Goal: Obtain resource: Download file/media

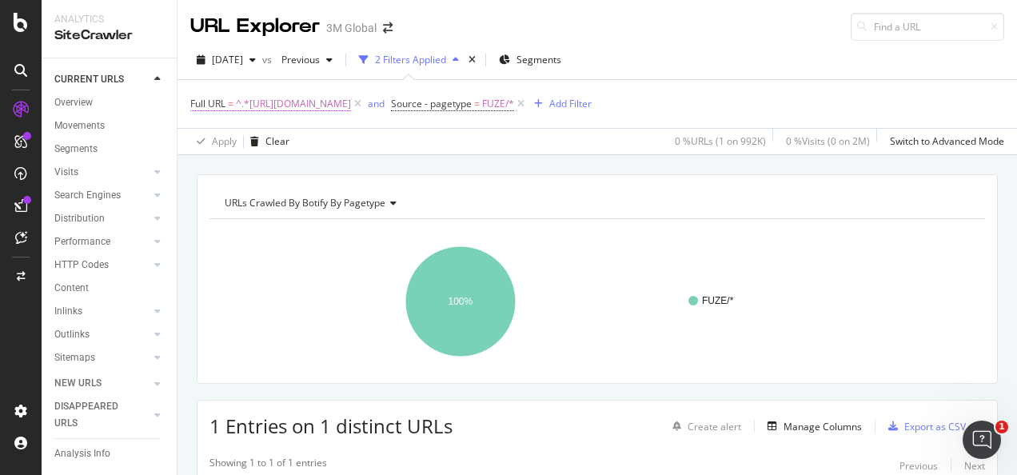
scroll to position [287, 0]
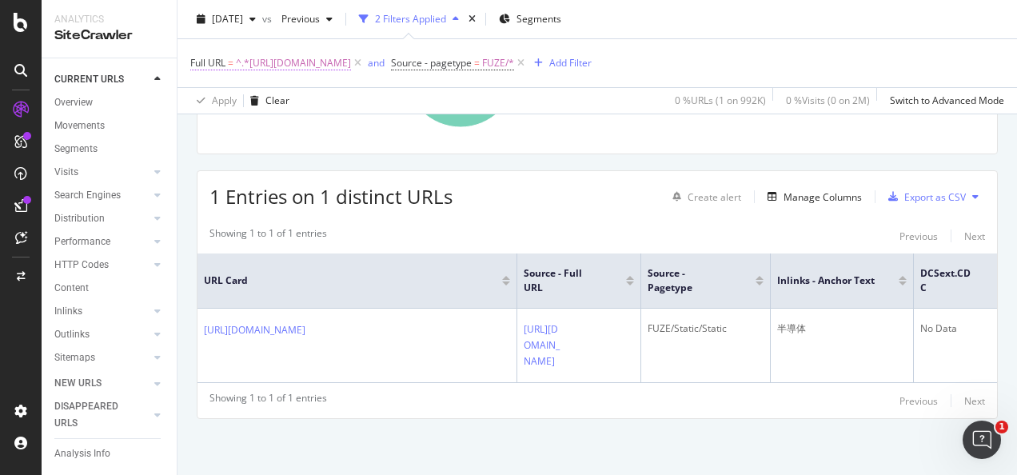
click at [351, 66] on span "^.*https://www.3mcompany.jp/3M/ja_JP/electronics-jp/Semi-Conductors/.*$" at bounding box center [293, 63] width 115 height 22
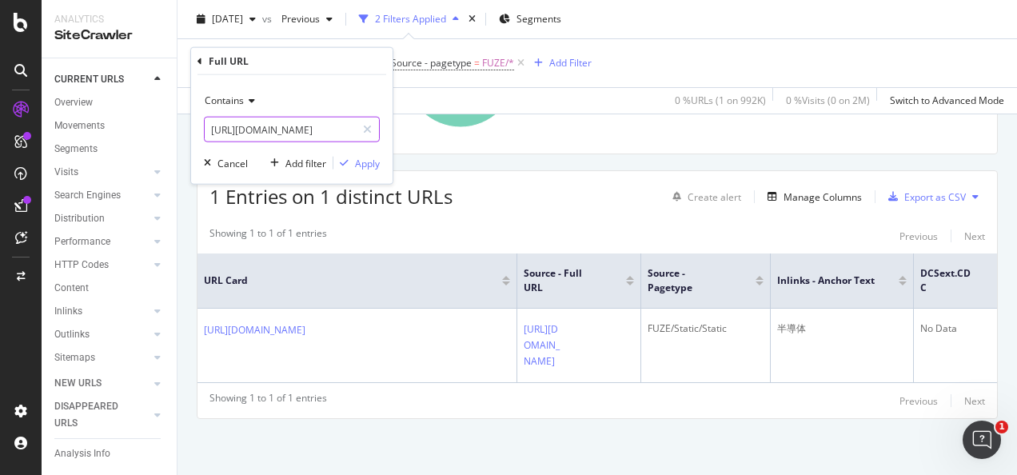
click at [356, 128] on input "https://www.3mcompany.jp/3M/ja_JP/electronics-jp/Semi-Conductors/" at bounding box center [280, 130] width 151 height 26
click at [328, 126] on input "https://www.3mcompany.jp/3M/ja_JP/electronics-jp/Semi-Conductors/" at bounding box center [280, 130] width 151 height 26
click at [370, 128] on icon at bounding box center [367, 129] width 9 height 11
click at [325, 130] on input "text" at bounding box center [292, 130] width 174 height 26
paste input "https://www.3mcompany.jp/3M/ja_JP/graphics-signage-jp/applications/cwf/"
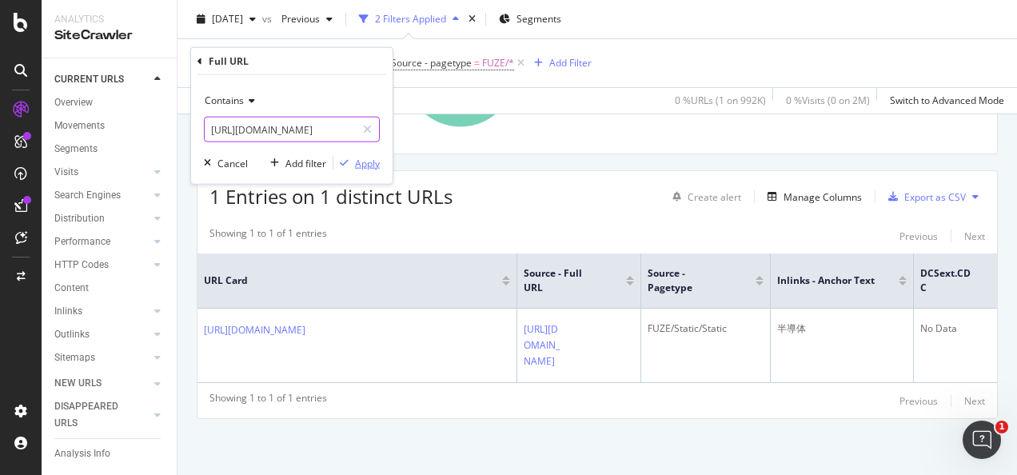
scroll to position [0, 195]
type input "https://www.3mcompany.jp/3M/ja_JP/graphics-signage-jp/applications/cwf/"
click at [369, 165] on div "Apply" at bounding box center [367, 163] width 25 height 14
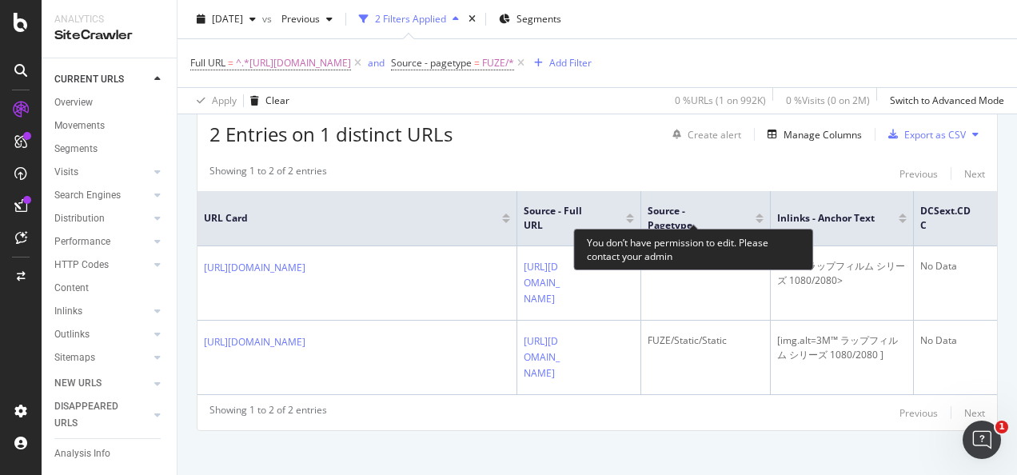
scroll to position [207, 0]
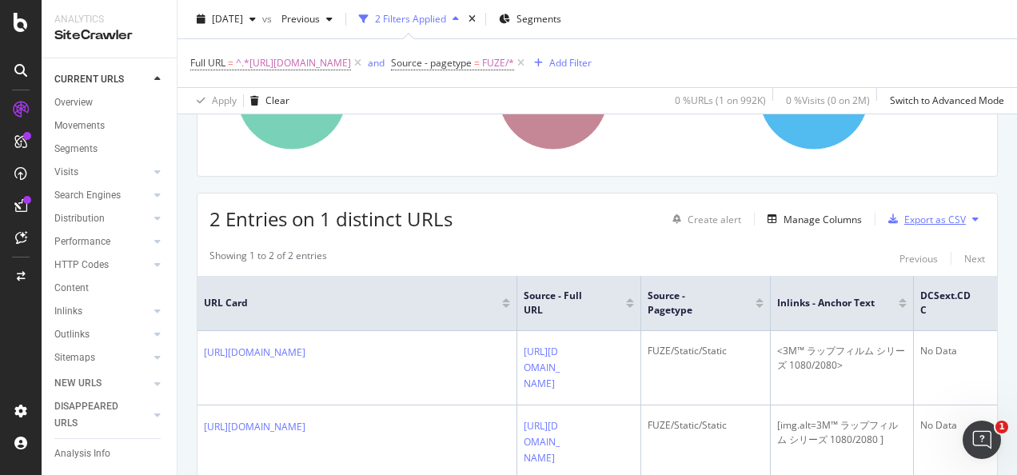
click at [918, 216] on div "Export as CSV" at bounding box center [936, 220] width 62 height 14
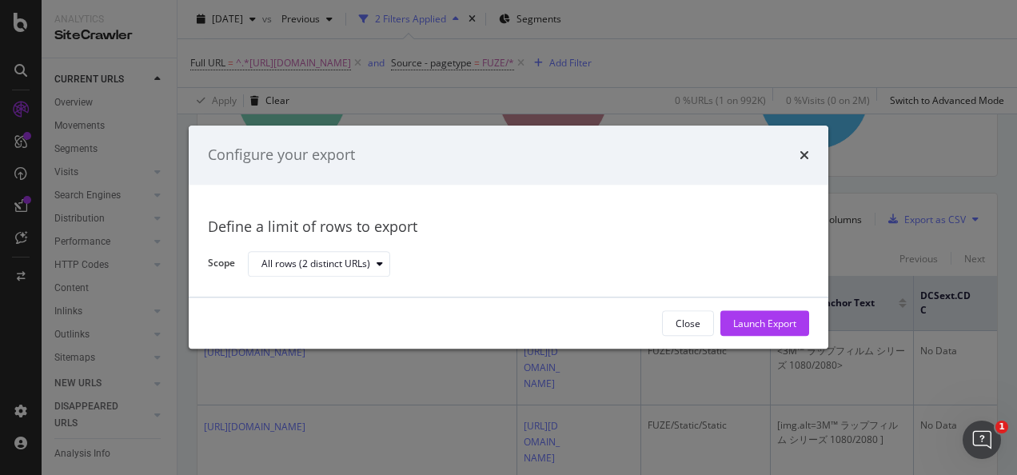
click at [757, 314] on div "Launch Export" at bounding box center [764, 324] width 63 height 24
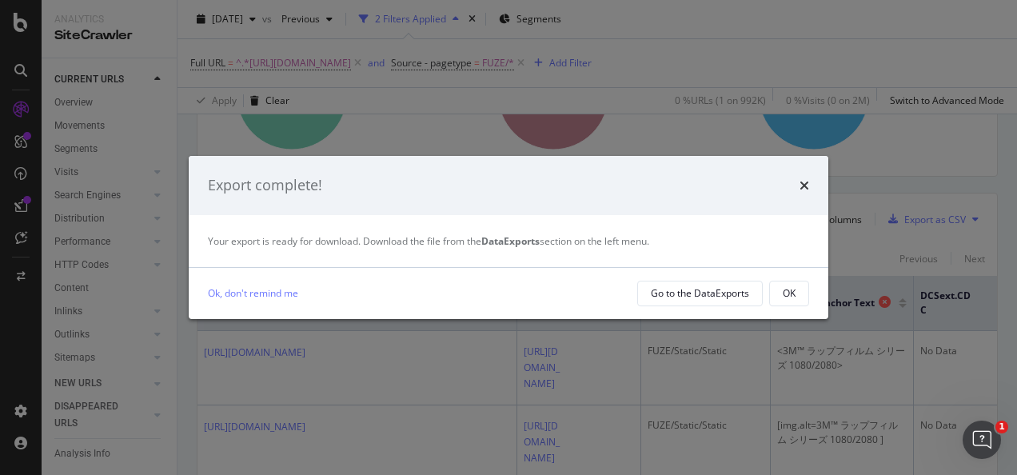
click at [781, 302] on button "OK" at bounding box center [789, 294] width 40 height 26
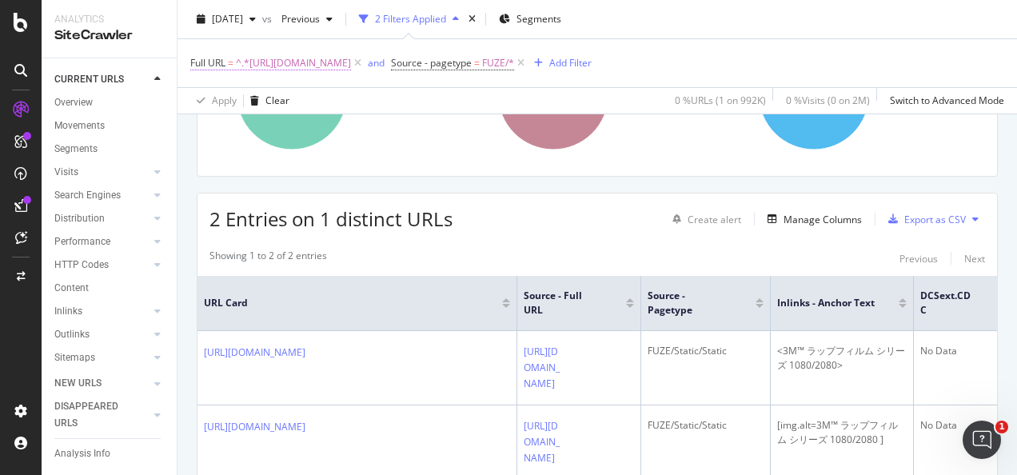
click at [351, 69] on span "^.*https://www.3mcompany.jp/3M/ja_JP/graphics-signage-jp/applications/cwf/.*$" at bounding box center [293, 63] width 115 height 22
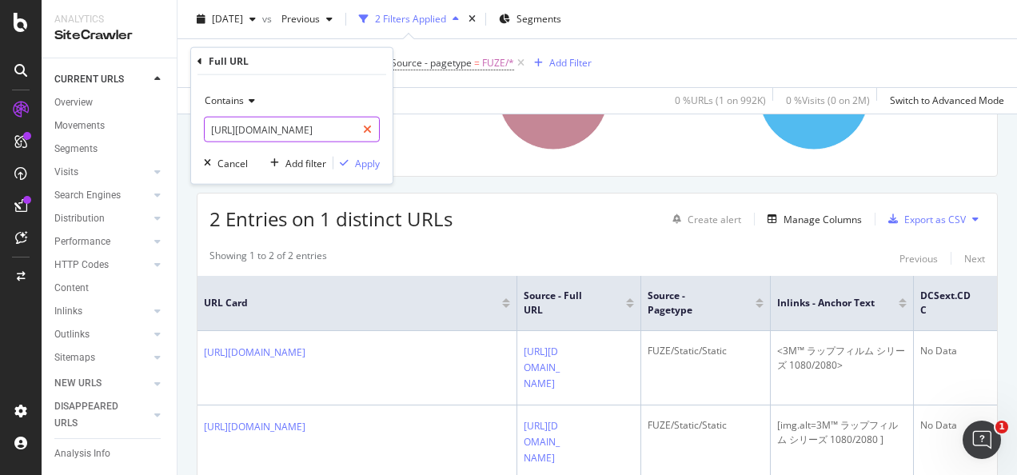
drag, startPoint x: 367, startPoint y: 129, endPoint x: 341, endPoint y: 130, distance: 26.4
click at [365, 129] on icon at bounding box center [367, 129] width 9 height 11
click at [341, 130] on input "text" at bounding box center [292, 130] width 174 height 26
paste input "https://www.3mindia.in/3M/en_IN/graphics-signage-in/applications/where-to-buy/"
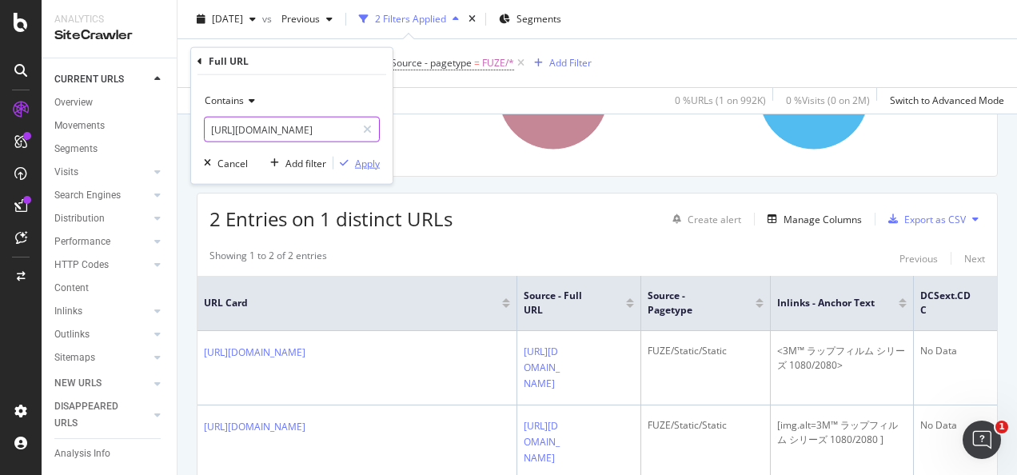
type input "https://www.3mindia.in/3M/en_IN/graphics-signage-in/applications/where-to-buy/"
click at [363, 162] on div "Apply" at bounding box center [367, 163] width 25 height 14
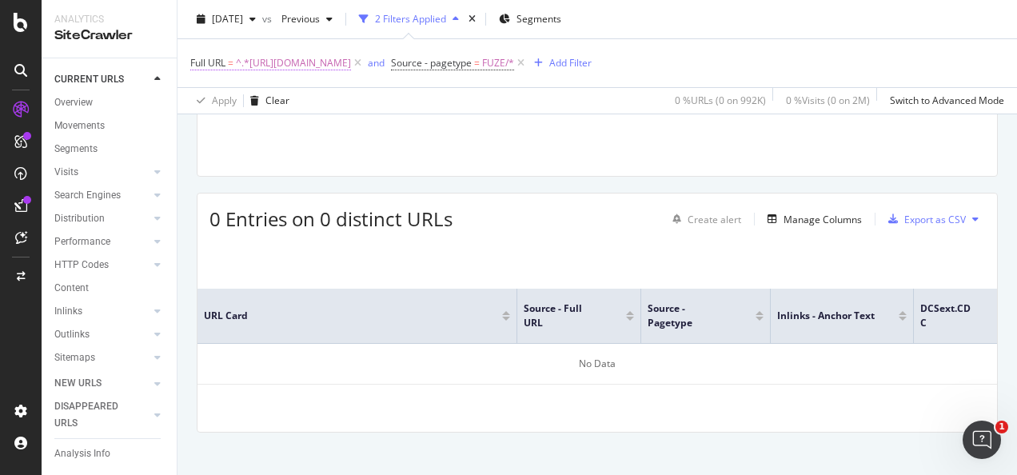
click at [338, 67] on span "^.*https://www.3mindia.in/3M/en_IN/graphics-signage-in/applications/where-to-bu…" at bounding box center [293, 63] width 115 height 22
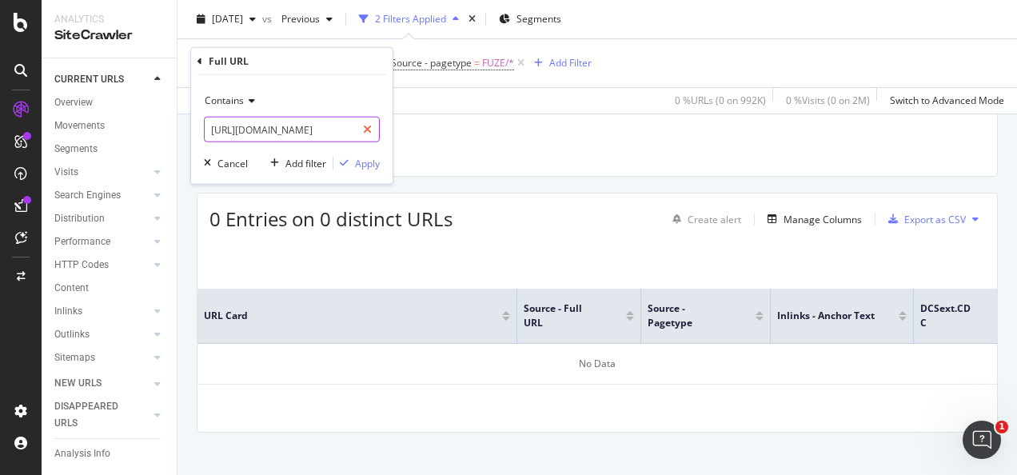
click at [365, 130] on icon at bounding box center [367, 129] width 9 height 11
click at [350, 126] on input "text" at bounding box center [292, 130] width 174 height 26
paste input "https://www.3mindia.in/3M/en_IN/graphics-signage-in/resources/find-a-distributo…"
type input "https://www.3mindia.in/3M/en_IN/graphics-signage-in/resources/find-a-distributo…"
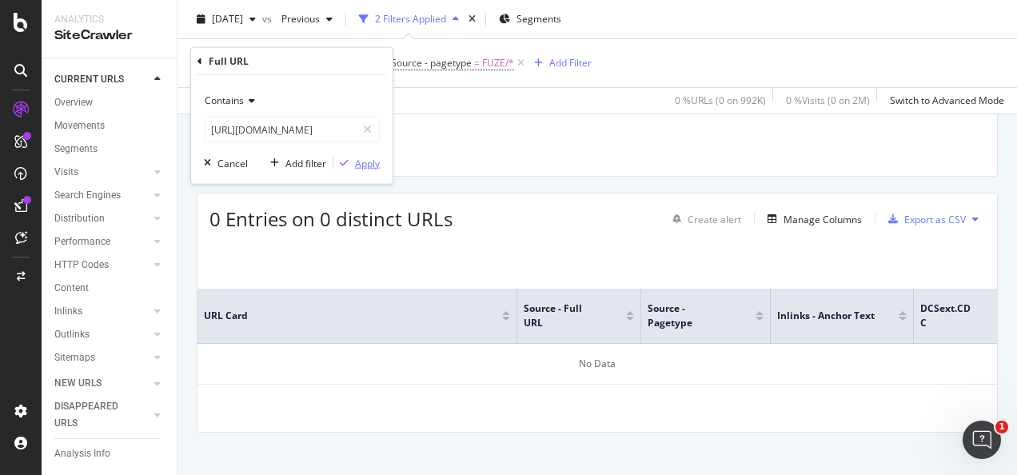
scroll to position [0, 0]
click at [354, 156] on div "Apply" at bounding box center [357, 163] width 46 height 14
click at [528, 65] on icon at bounding box center [521, 63] width 14 height 16
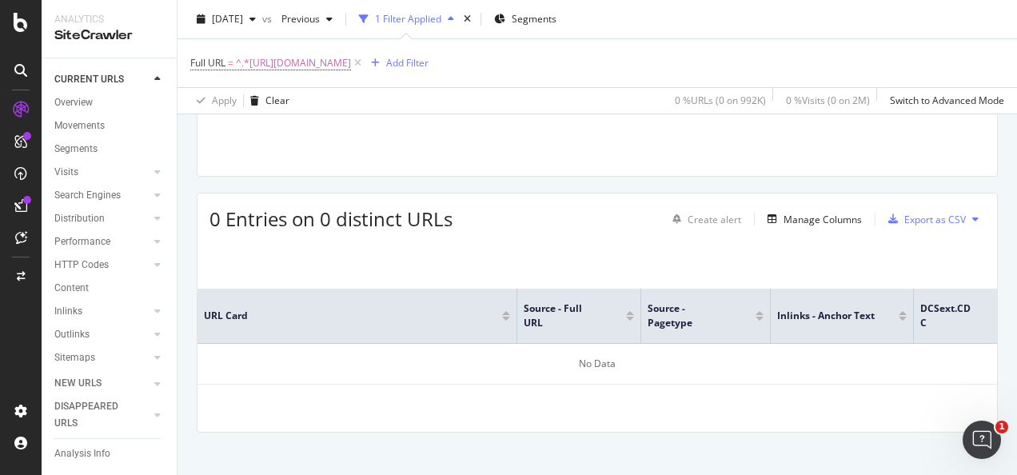
click at [351, 69] on span "^.*https://www.3mindia.in/3M/en_IN/graphics-signage-in/resources/find-a-distrib…" at bounding box center [293, 63] width 115 height 22
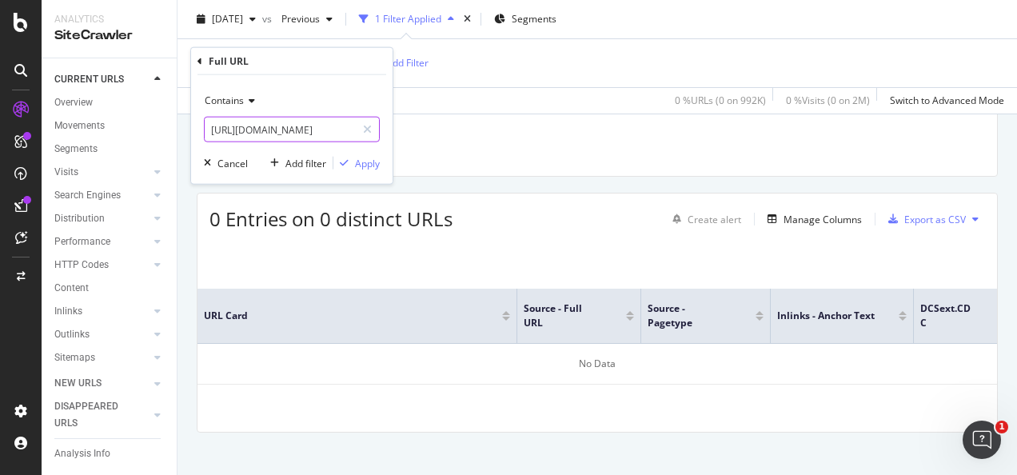
drag, startPoint x: 371, startPoint y: 132, endPoint x: 358, endPoint y: 130, distance: 13.0
click at [370, 131] on icon at bounding box center [367, 129] width 9 height 11
click at [358, 130] on input "text" at bounding box center [292, 130] width 174 height 26
paste input "https://www.3mindia.in/3M/en_IN/graphics-signage-in/applications/where-to-buy/"
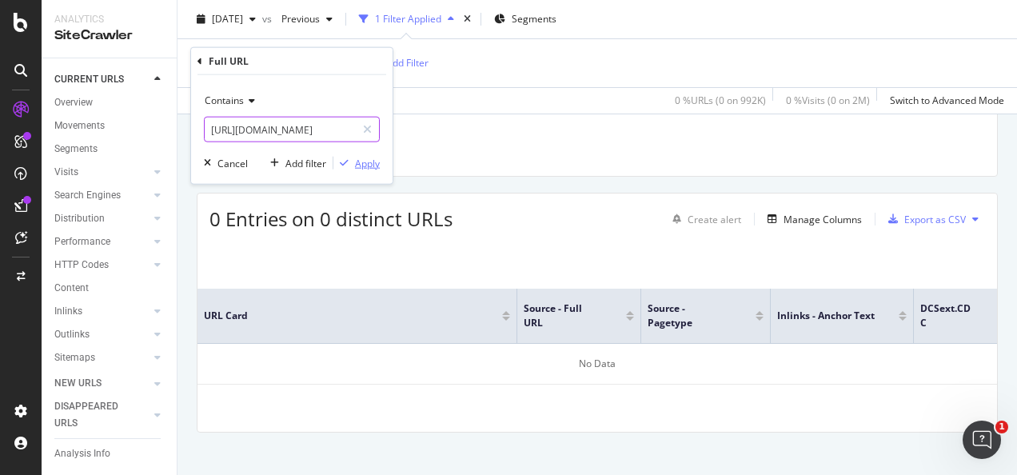
type input "https://www.3mindia.in/3M/en_IN/graphics-signage-in/applications/where-to-buy/"
click at [358, 160] on div "Apply" at bounding box center [367, 163] width 25 height 14
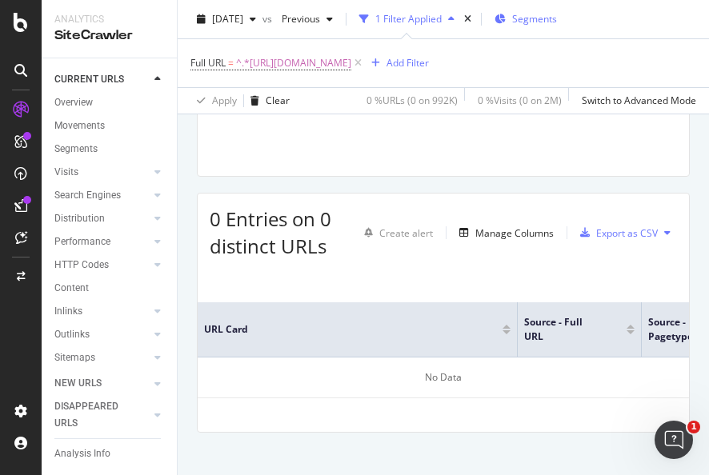
scroll to position [227, 0]
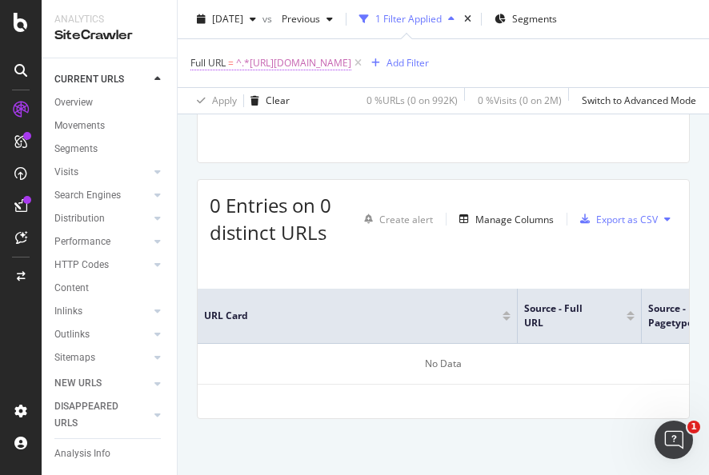
click at [351, 59] on span "^.*https://www.3mindia.in/3M/en_IN/graphics-signage-in/applications/where-to-bu…" at bounding box center [293, 63] width 115 height 22
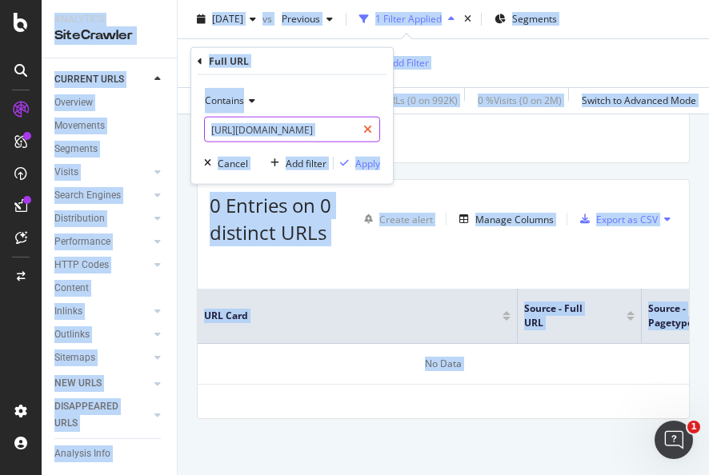
click at [366, 132] on icon at bounding box center [367, 129] width 9 height 11
click at [354, 130] on input "text" at bounding box center [292, 130] width 174 height 26
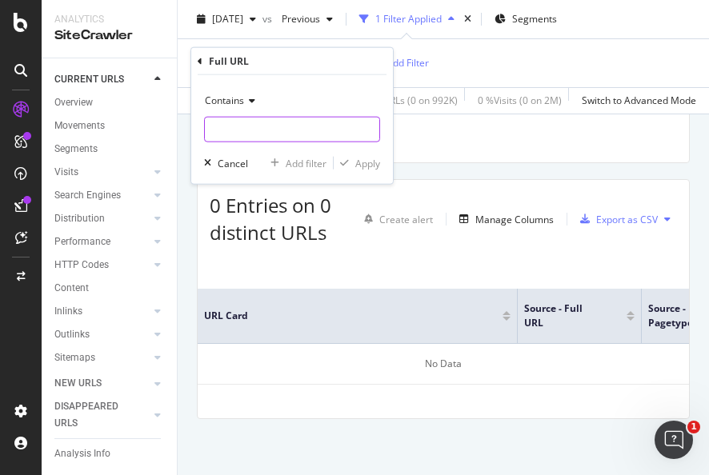
paste input "https://www.3mcompany.jp/3M/ja_JP/graphics-signage-jp/applications/cwf/"
type input "https://www.3mcompany.jp/3M/ja_JP/graphics-signage-jp/applications/cwf/"
click at [365, 160] on div "Apply" at bounding box center [367, 163] width 25 height 14
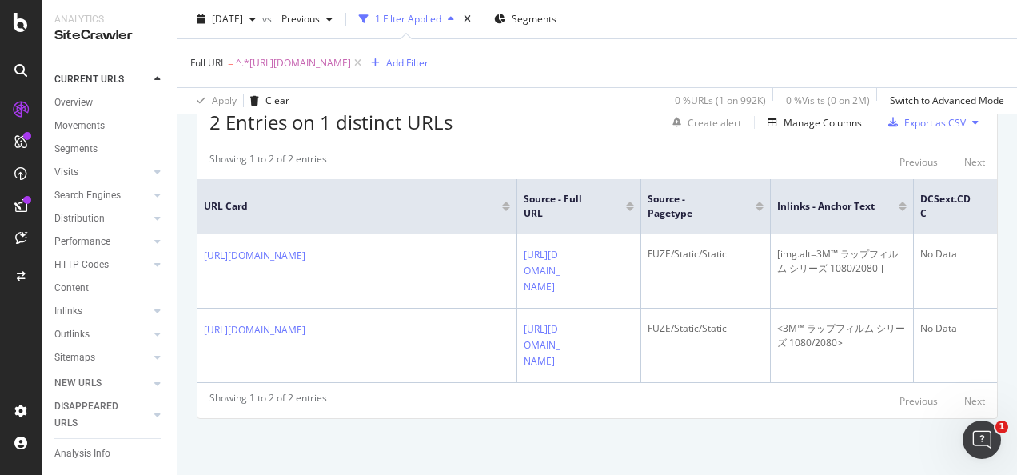
scroll to position [218, 0]
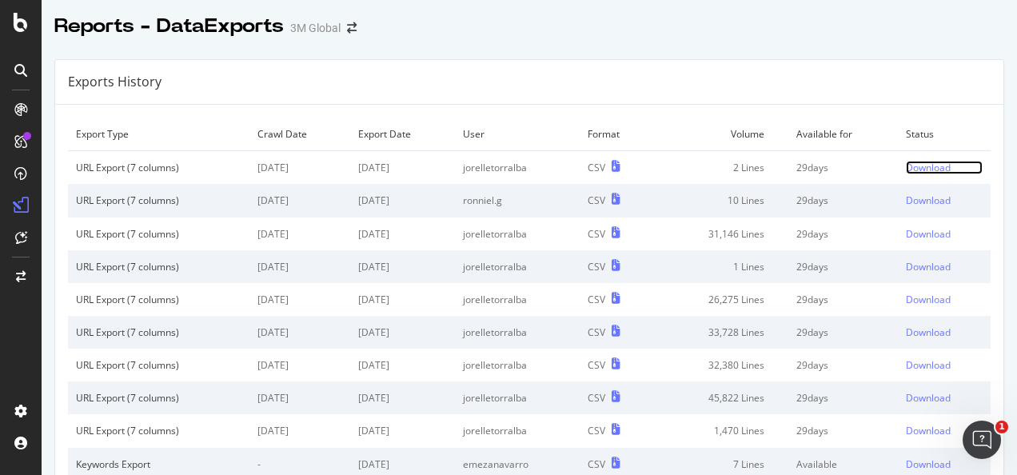
click at [920, 162] on div "Download" at bounding box center [928, 168] width 45 height 14
